Goal: Information Seeking & Learning: Find specific fact

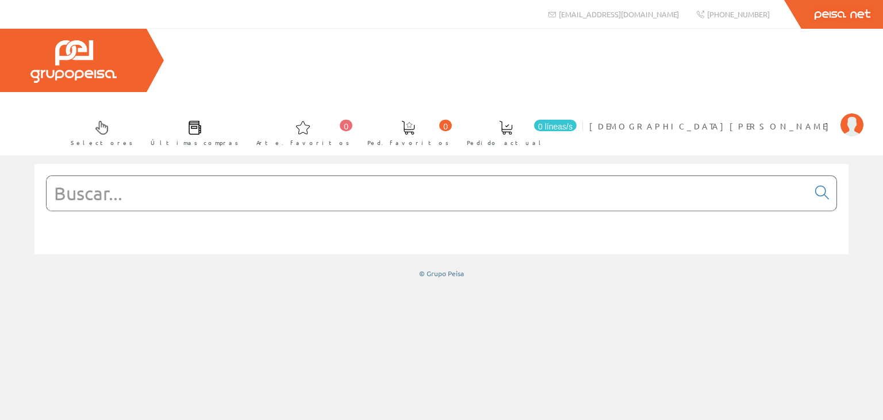
click at [147, 176] on input "text" at bounding box center [428, 193] width 762 height 34
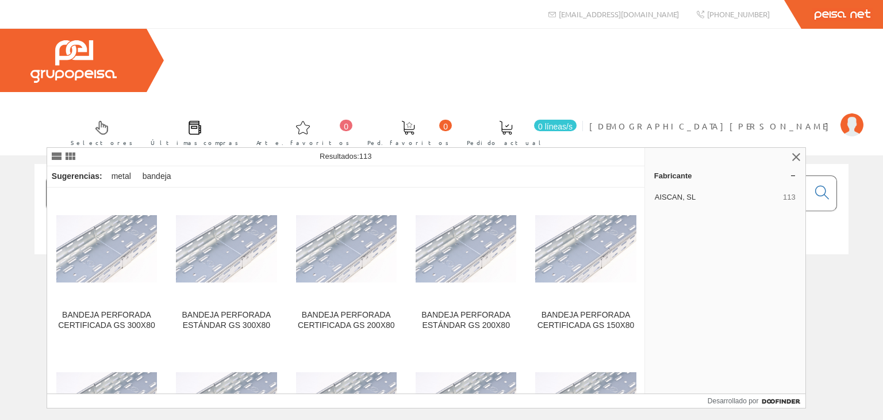
type input "bandeja metalica perforada"
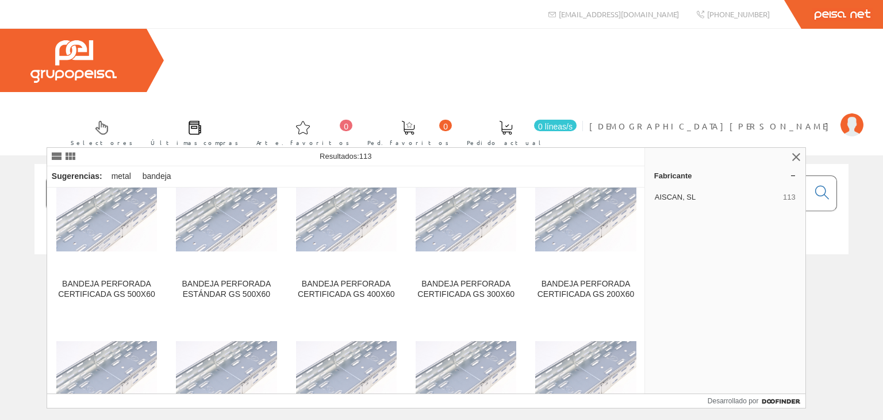
scroll to position [345, 0]
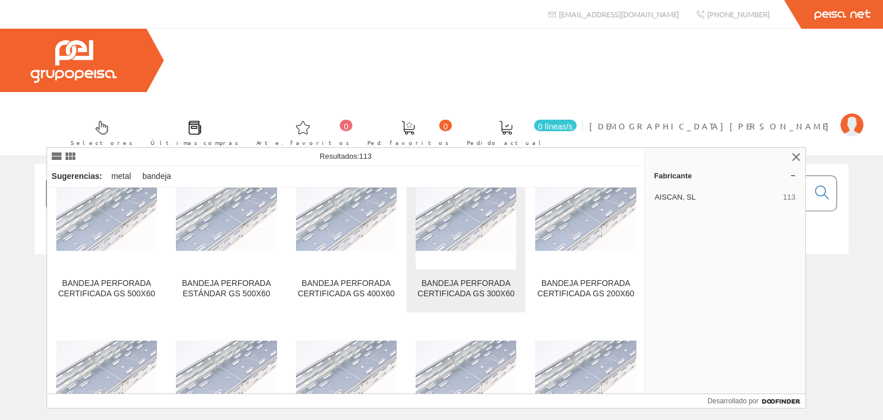
click at [453, 286] on font "BANDEJA PERFORADA CERTIFICADA GS 300X60" at bounding box center [465, 288] width 97 height 20
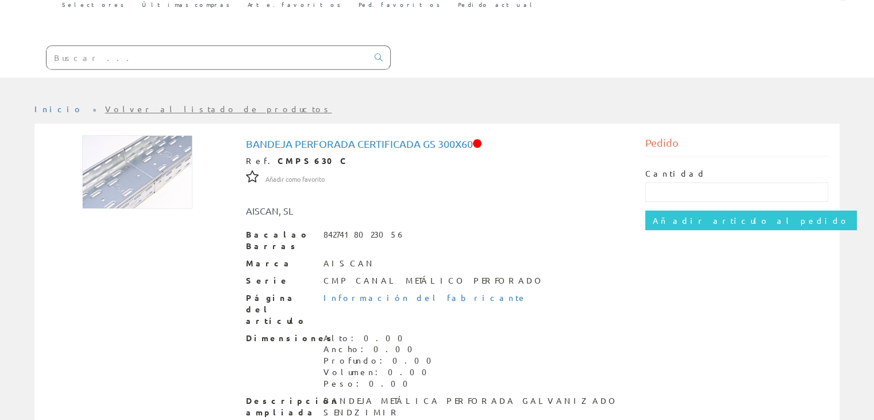
scroll to position [160, 0]
